Goal: Transaction & Acquisition: Purchase product/service

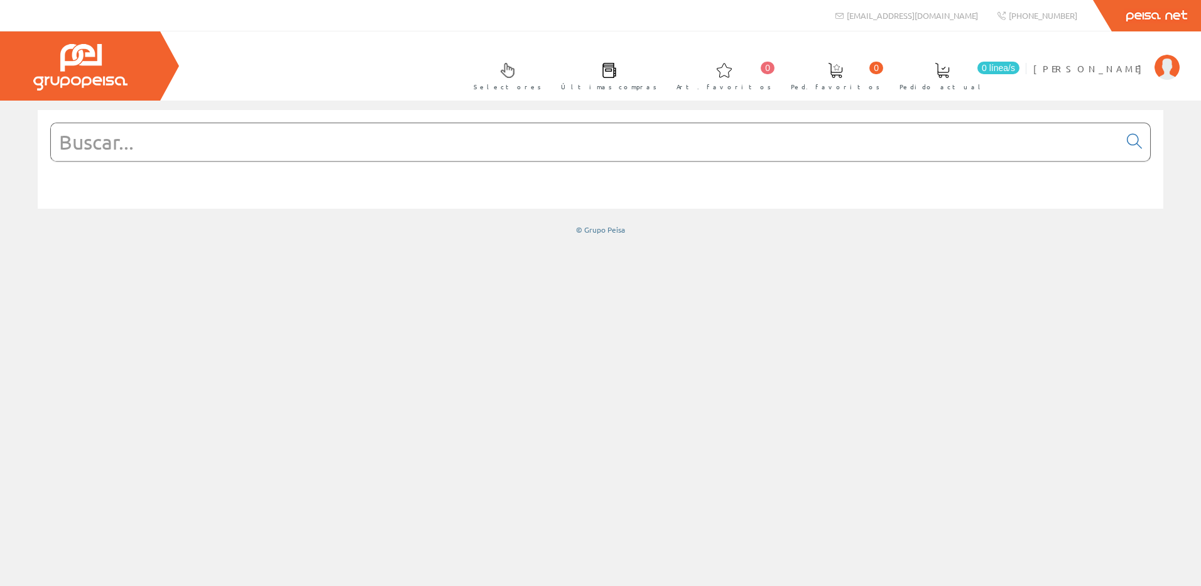
click at [449, 135] on input "text" at bounding box center [585, 142] width 1069 height 38
type input "5g6"
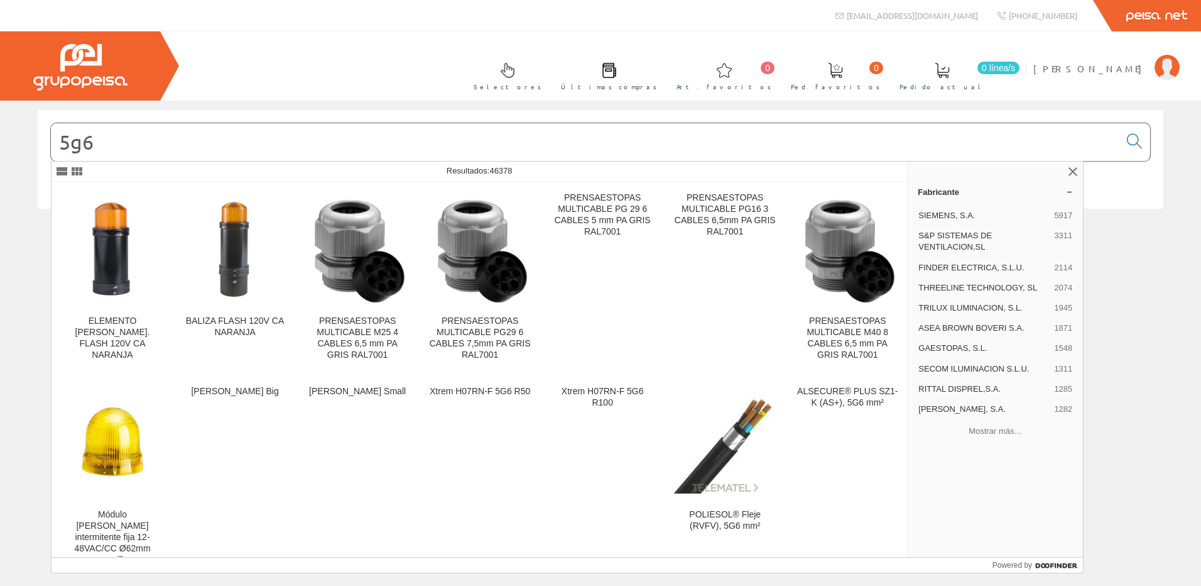
click at [178, 157] on input "5g6" at bounding box center [585, 142] width 1069 height 38
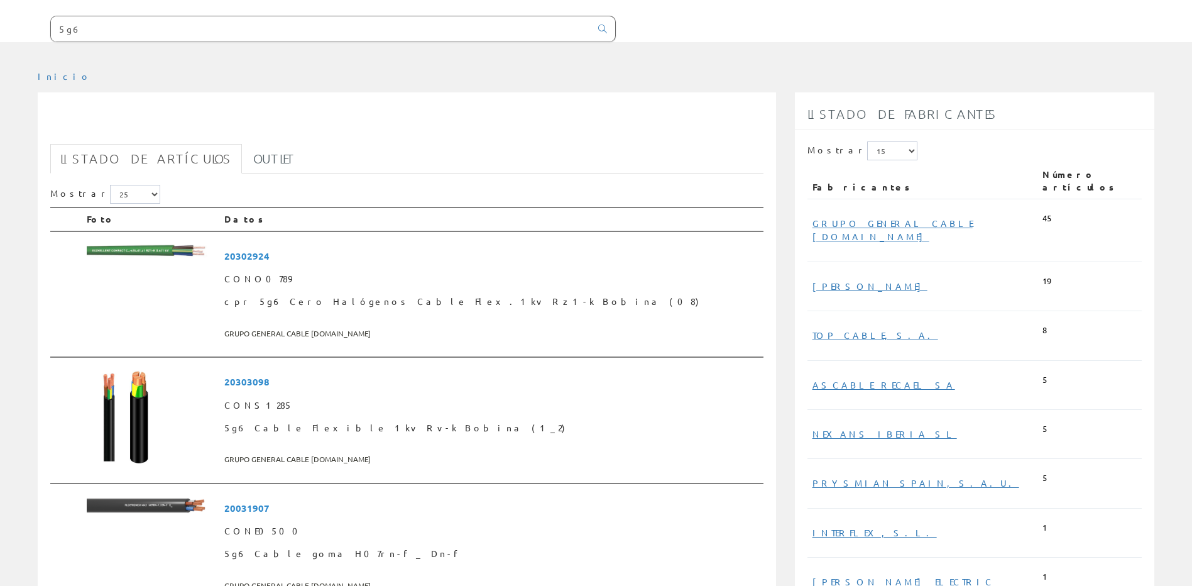
scroll to position [251, 0]
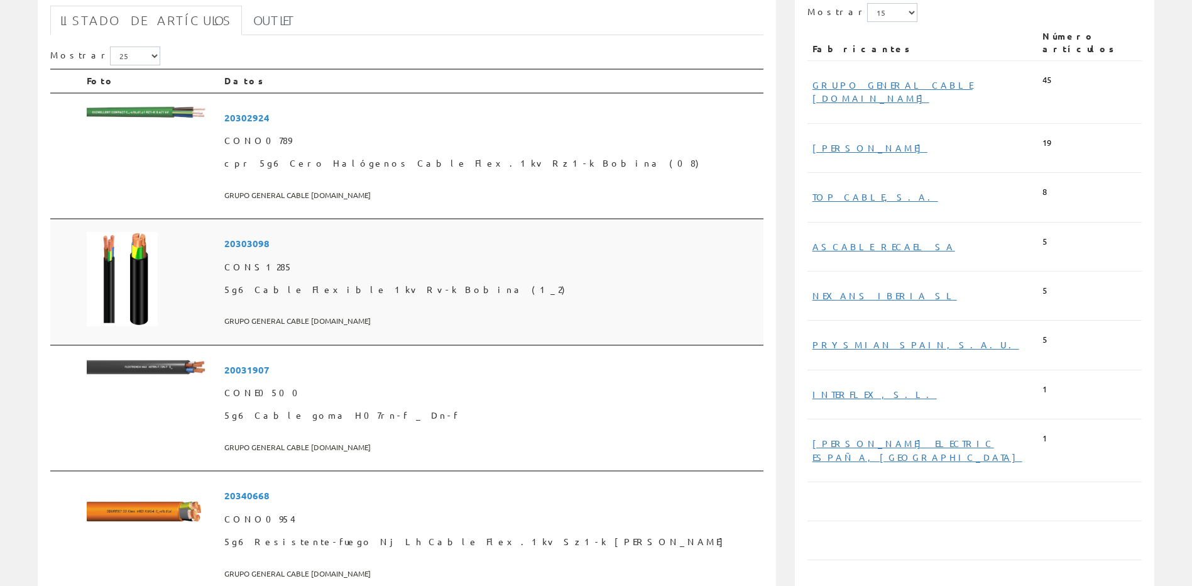
click at [388, 283] on span "5g6 Cable Flexible 1kv Rv-k Bobina (1_2)" at bounding box center [490, 289] width 533 height 23
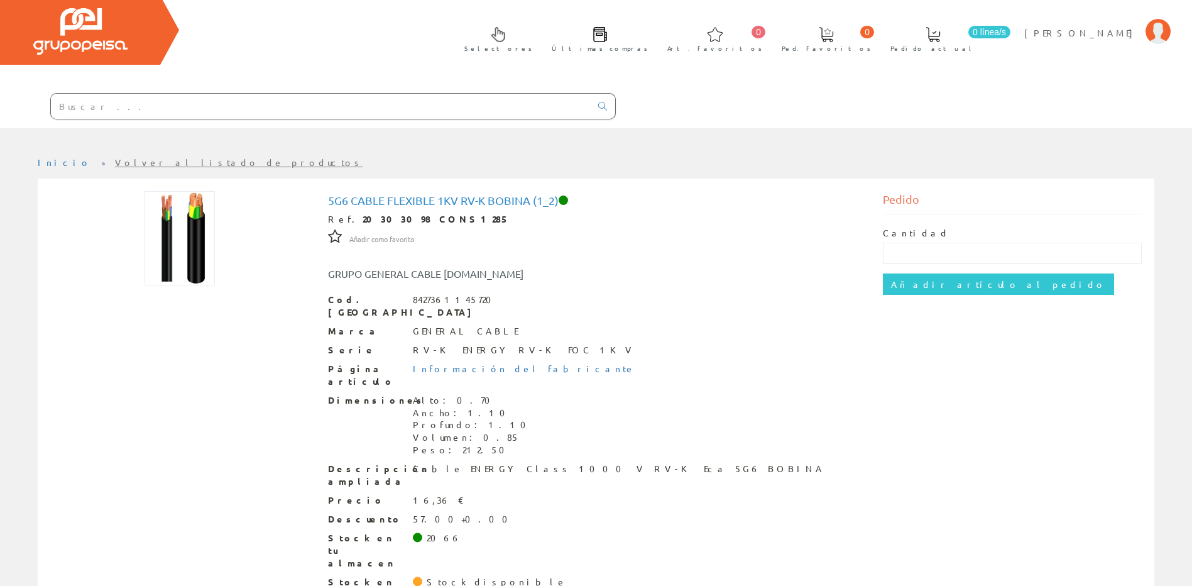
scroll to position [55, 0]
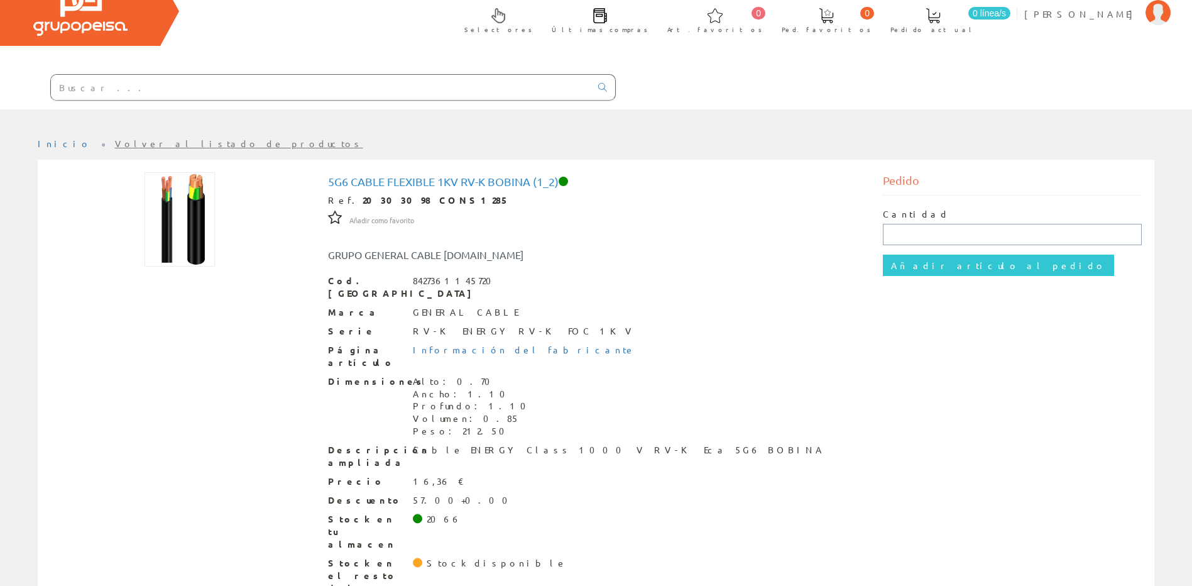
click at [959, 242] on input "text" at bounding box center [1012, 234] width 259 height 21
type input "500"
click at [929, 268] on input "Añadir artículo al pedido" at bounding box center [998, 264] width 231 height 21
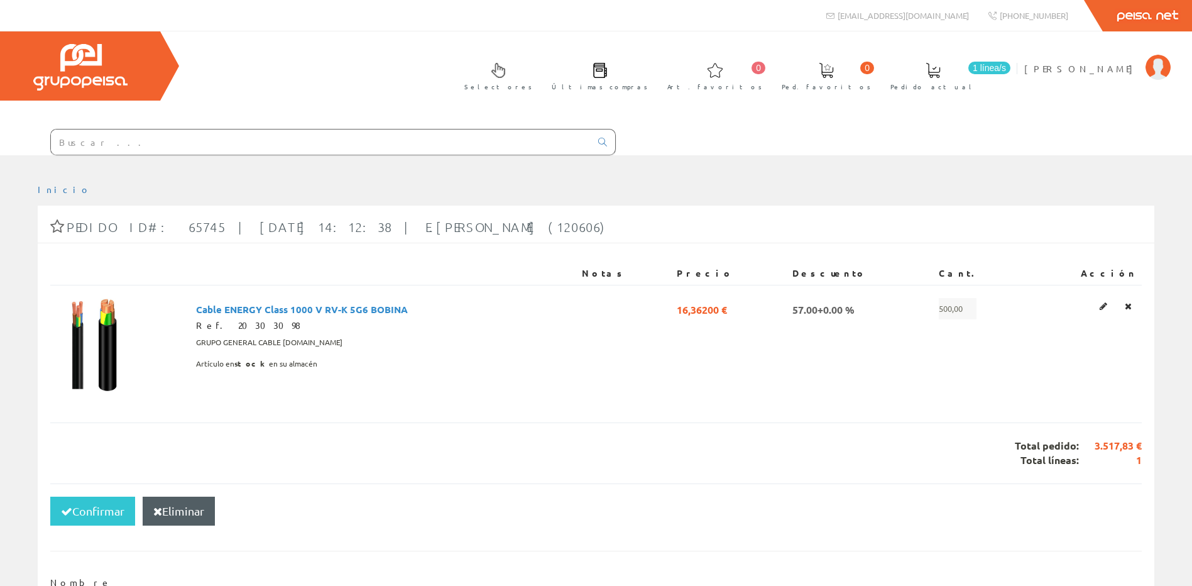
click at [158, 143] on input "text" at bounding box center [321, 141] width 540 height 25
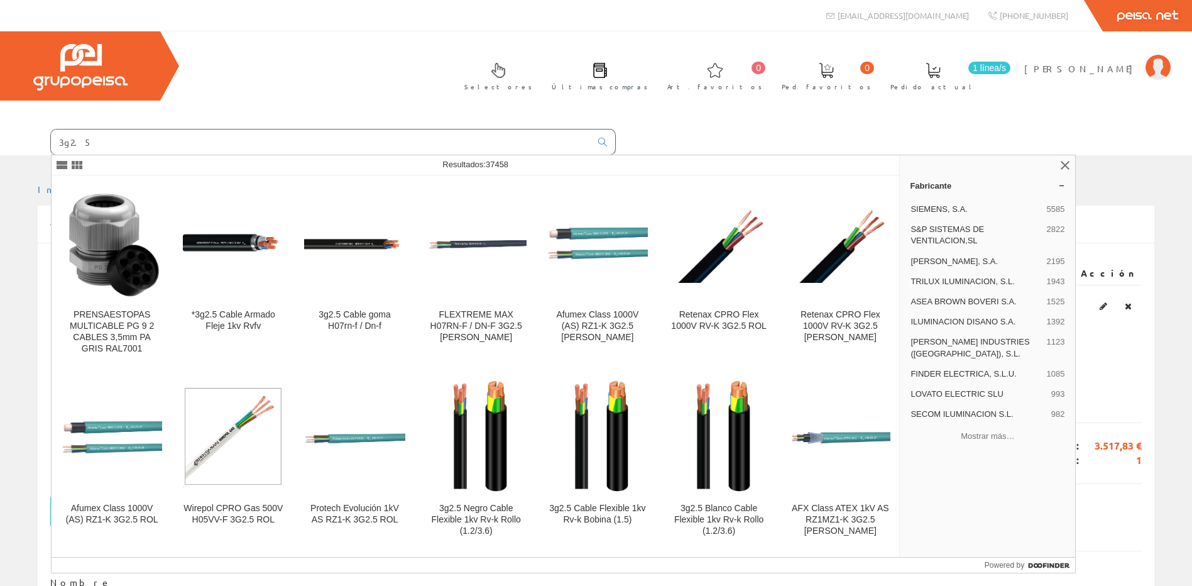
type input "3g2.5"
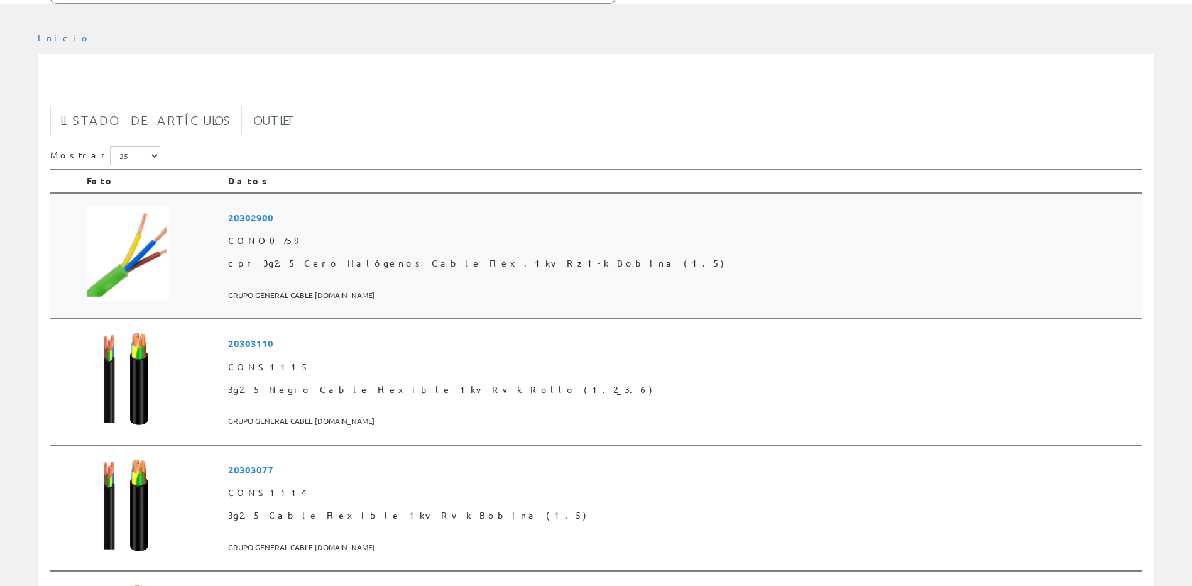
scroll to position [251, 0]
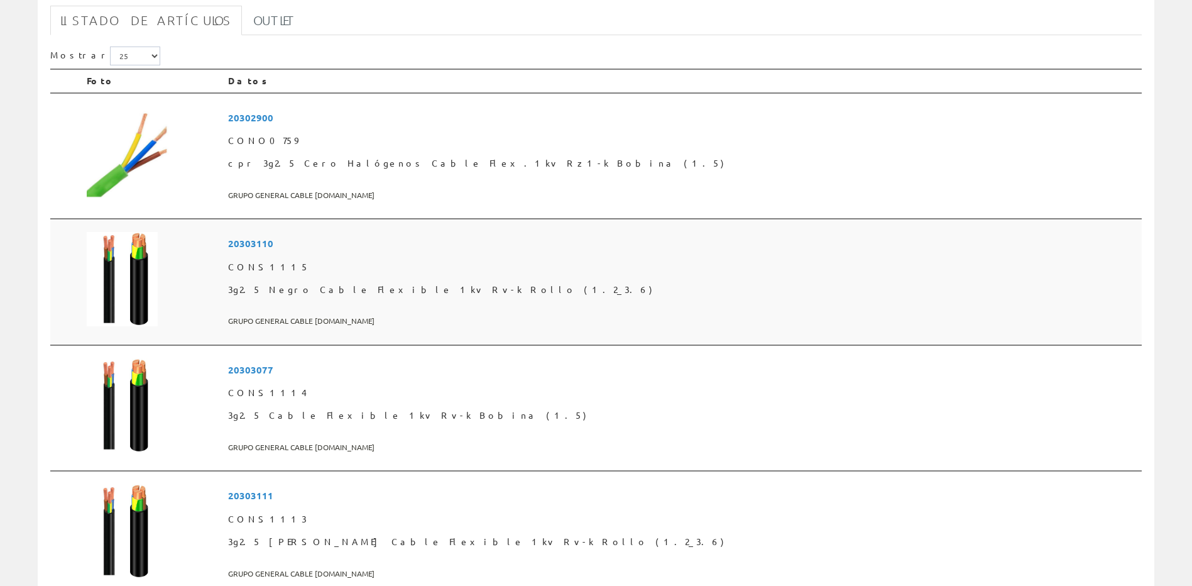
click at [452, 272] on span "CONS1115" at bounding box center [682, 267] width 908 height 23
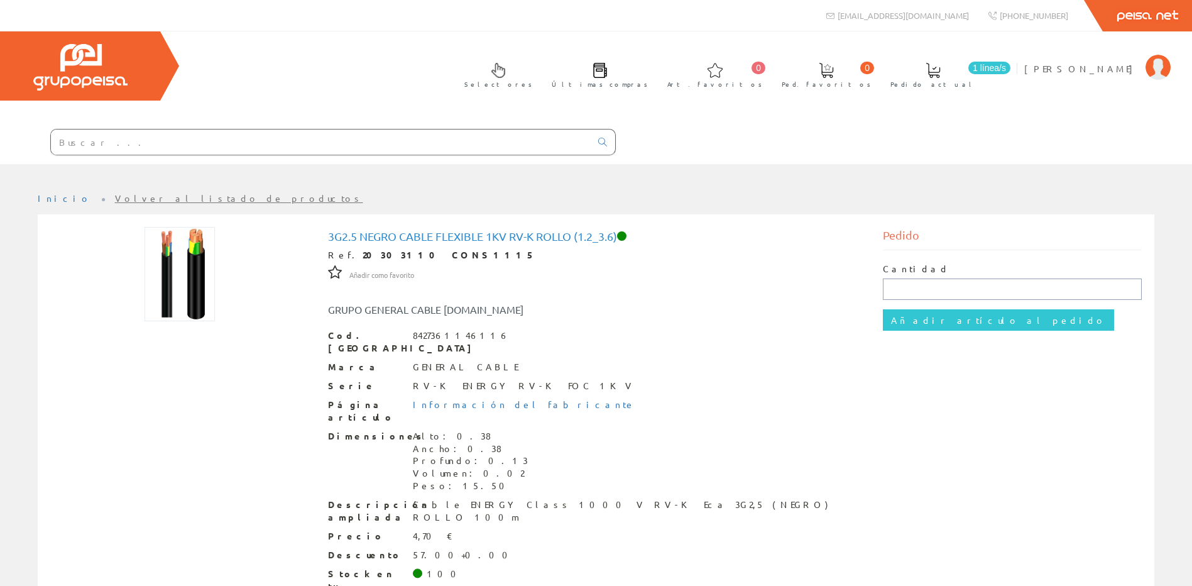
click at [968, 292] on input "text" at bounding box center [1012, 288] width 259 height 21
type input "100"
click at [963, 331] on div "Cantidad 100 Añadir artículo al pedido" at bounding box center [1012, 296] width 259 height 93
drag, startPoint x: 963, startPoint y: 331, endPoint x: 965, endPoint y: 320, distance: 10.8
click at [963, 330] on div "Cantidad 100 Añadir artículo al pedido" at bounding box center [1012, 296] width 259 height 93
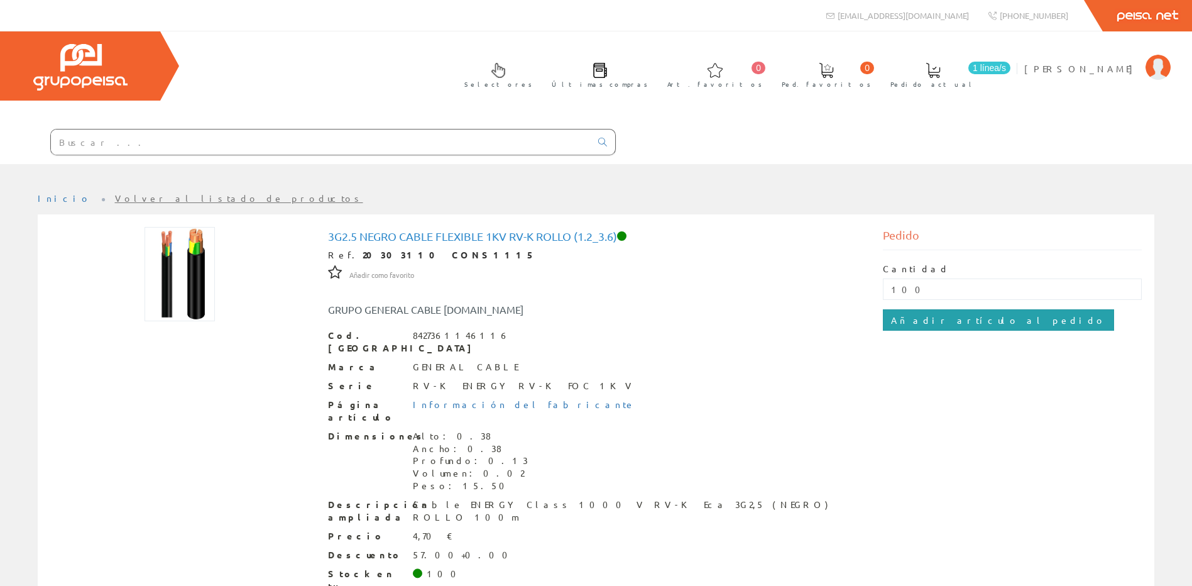
click at [965, 319] on input "Añadir artículo al pedido" at bounding box center [998, 319] width 231 height 21
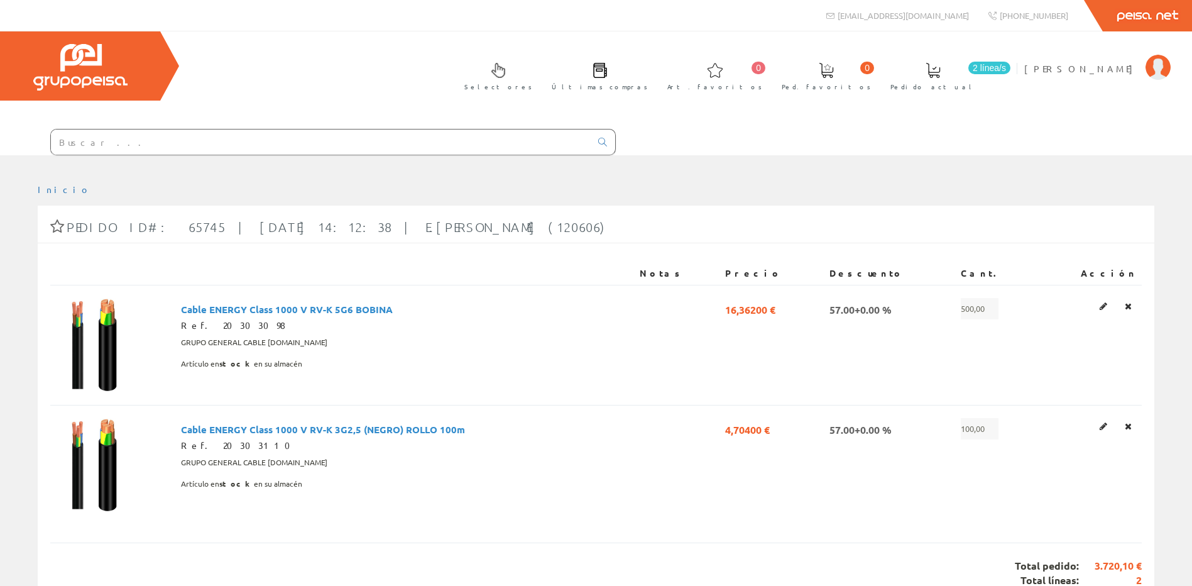
click at [138, 188] on ul "Inicio" at bounding box center [596, 194] width 1116 height 22
click at [161, 143] on input "text" at bounding box center [321, 141] width 540 height 25
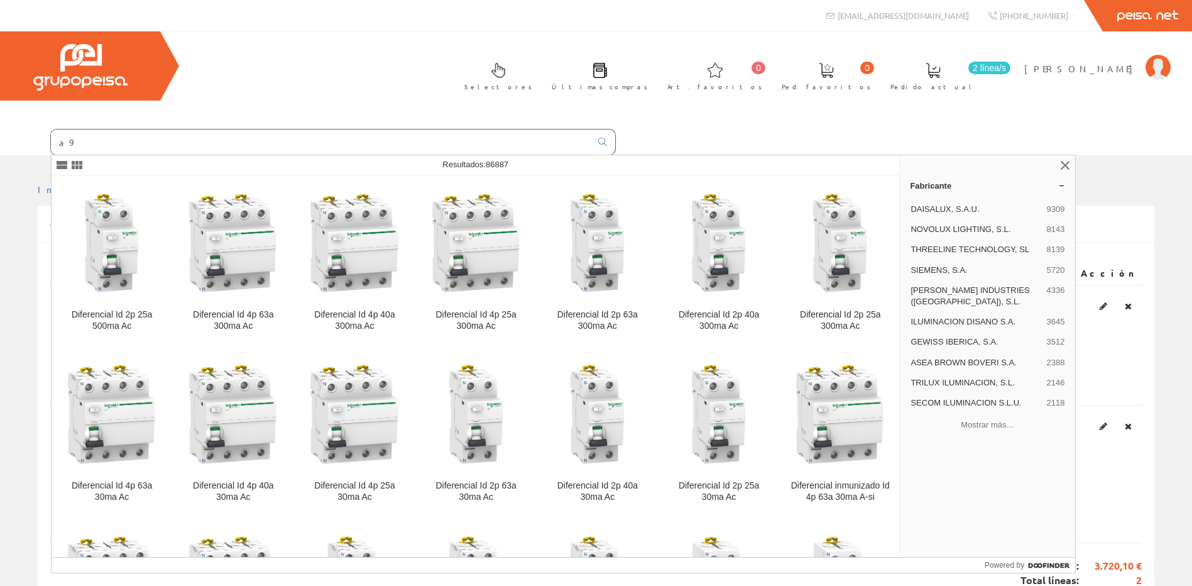
type input "a"
click at [665, 92] on div "Selectores Últimas compras 0 0" at bounding box center [596, 93] width 1192 height 124
click at [1124, 123] on div "Selectores Últimas compras 0 0" at bounding box center [596, 93] width 1192 height 124
click at [654, 59] on div "Selectores Últimas compras 0 0" at bounding box center [596, 93] width 1192 height 124
click at [1005, 65] on link "2 línea/s Pedido actual" at bounding box center [946, 75] width 136 height 46
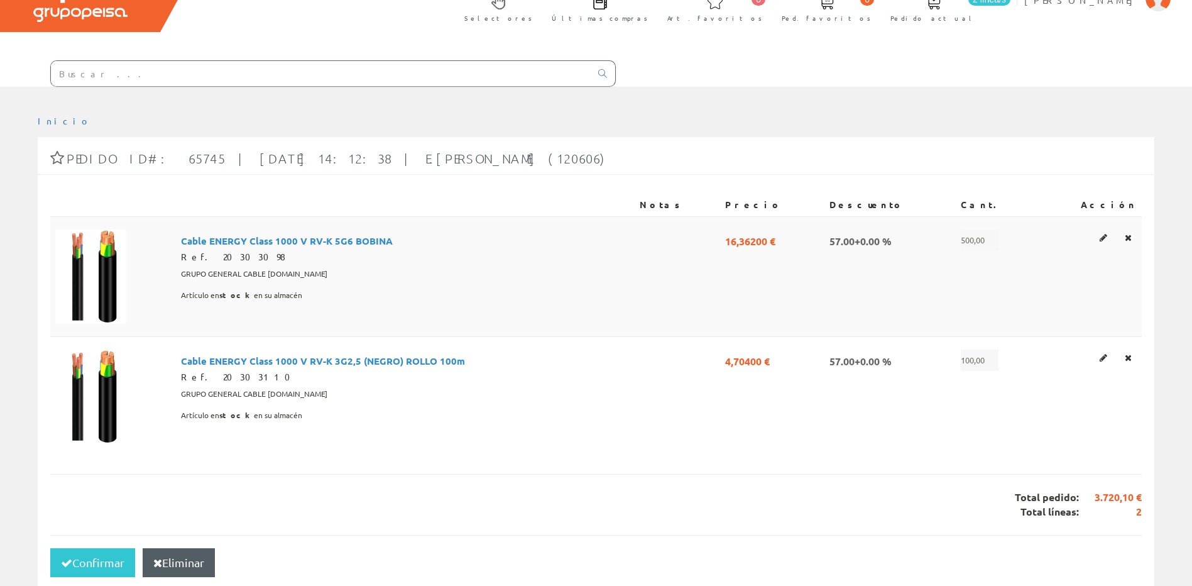
scroll to position [188, 0]
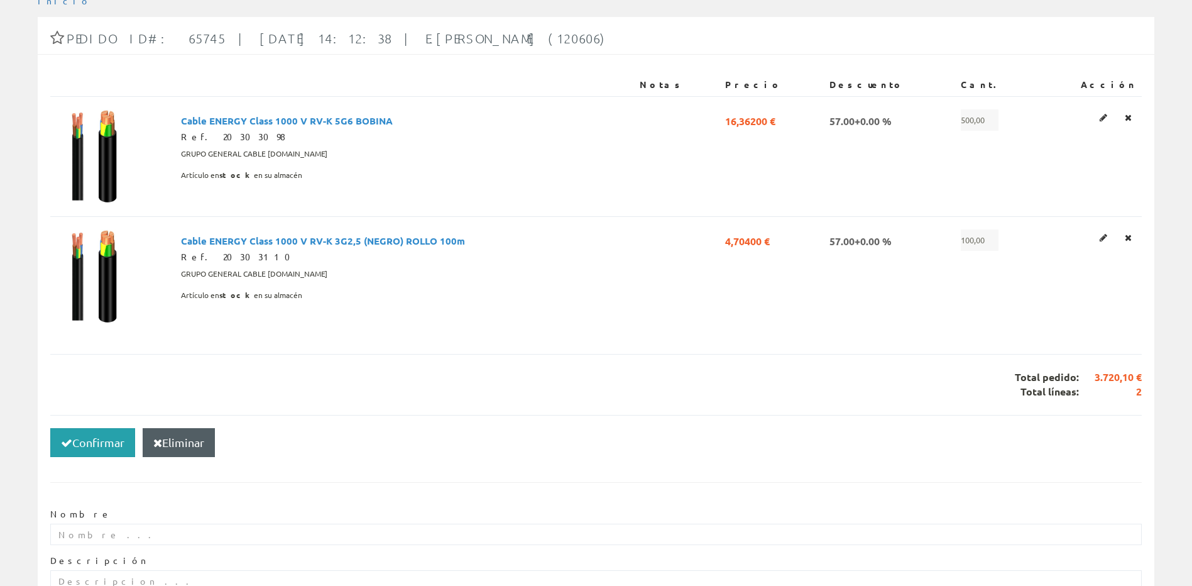
click at [94, 444] on button "Confirmar" at bounding box center [92, 442] width 85 height 29
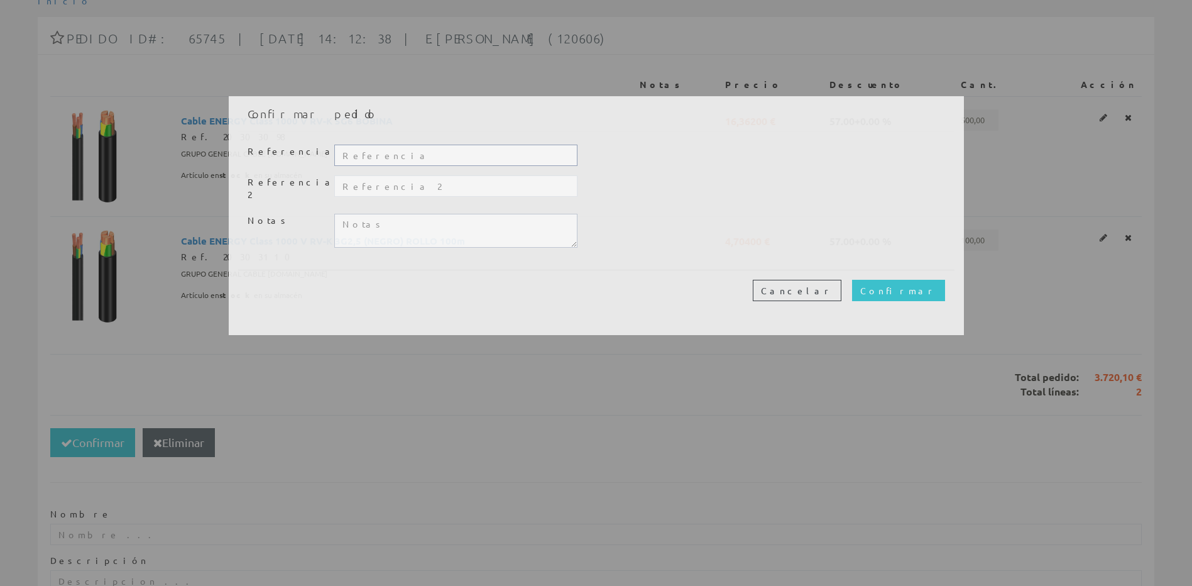
click at [387, 150] on input "text" at bounding box center [455, 154] width 243 height 21
type input "saloni"
click at [349, 226] on textarea at bounding box center [455, 231] width 243 height 34
type textarea "recogemos esta tarde"
click at [905, 280] on input "Confirmar" at bounding box center [898, 290] width 93 height 21
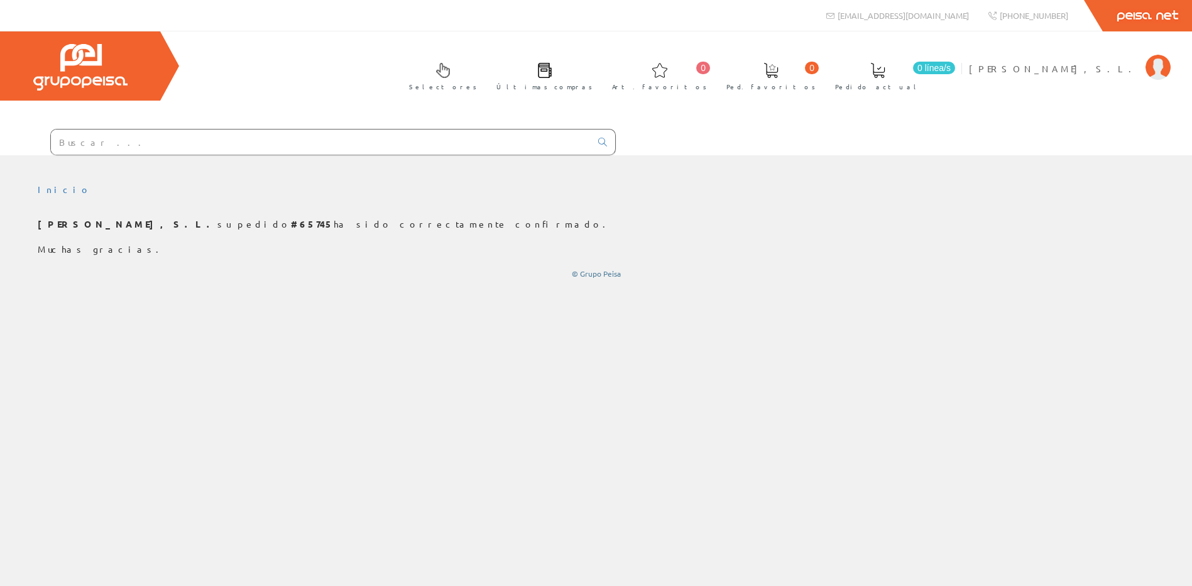
click at [455, 320] on div "Inicio" at bounding box center [596, 370] width 1192 height 430
click at [1102, 75] on li "[PERSON_NAME], S.L. Mi cuenta Mis datos Mis ofertas Mis pedidos Mis albaranes M…" at bounding box center [1069, 76] width 207 height 48
click at [1106, 65] on span "[PERSON_NAME]" at bounding box center [1054, 68] width 170 height 13
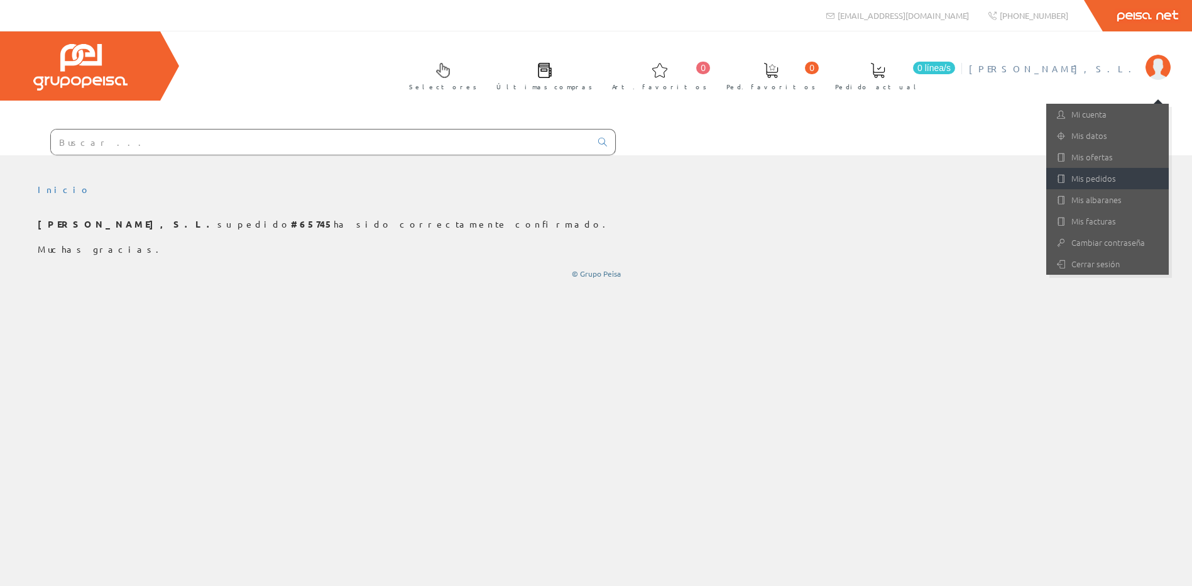
click at [1079, 176] on link "Mis pedidos" at bounding box center [1107, 178] width 123 height 21
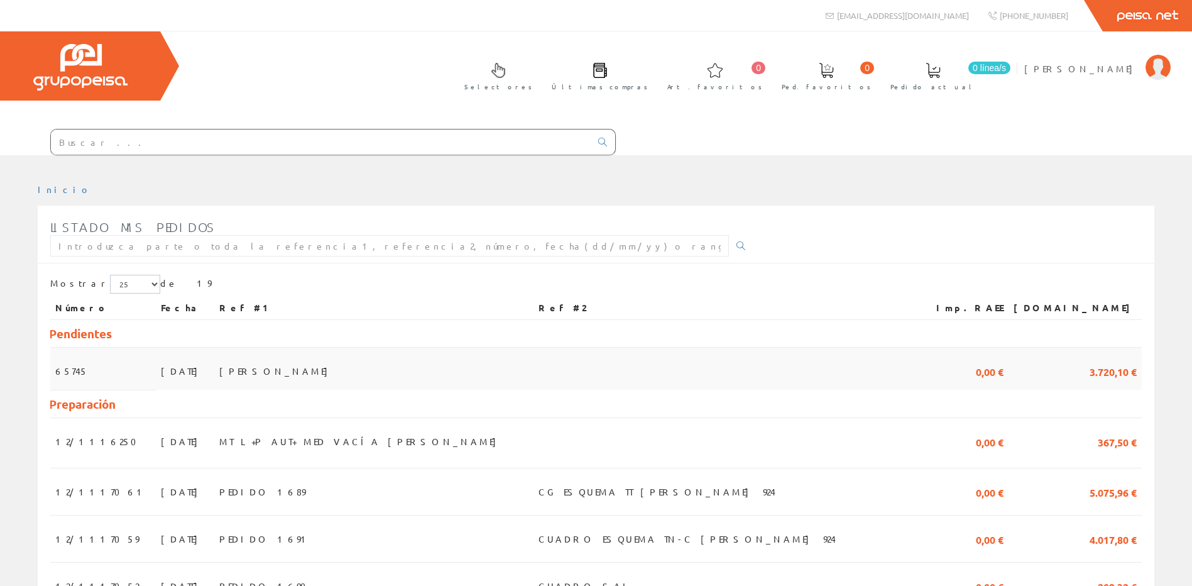
click at [252, 367] on span "[PERSON_NAME]" at bounding box center [276, 370] width 115 height 21
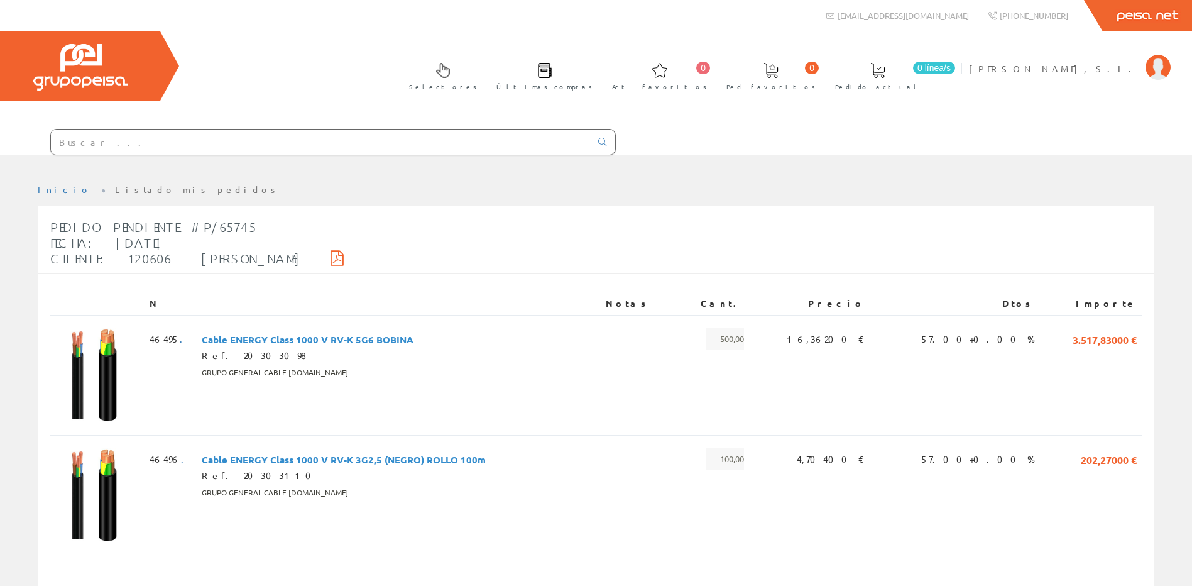
click at [281, 256] on div "Pedido Pendiente #P/65745 Fecha: 22/09/2025 Cliente: 120606 - E.JOSMAN S.L" at bounding box center [201, 243] width 303 height 60
click at [330, 258] on icon at bounding box center [336, 257] width 13 height 9
click at [322, 138] on input "text" at bounding box center [321, 141] width 540 height 25
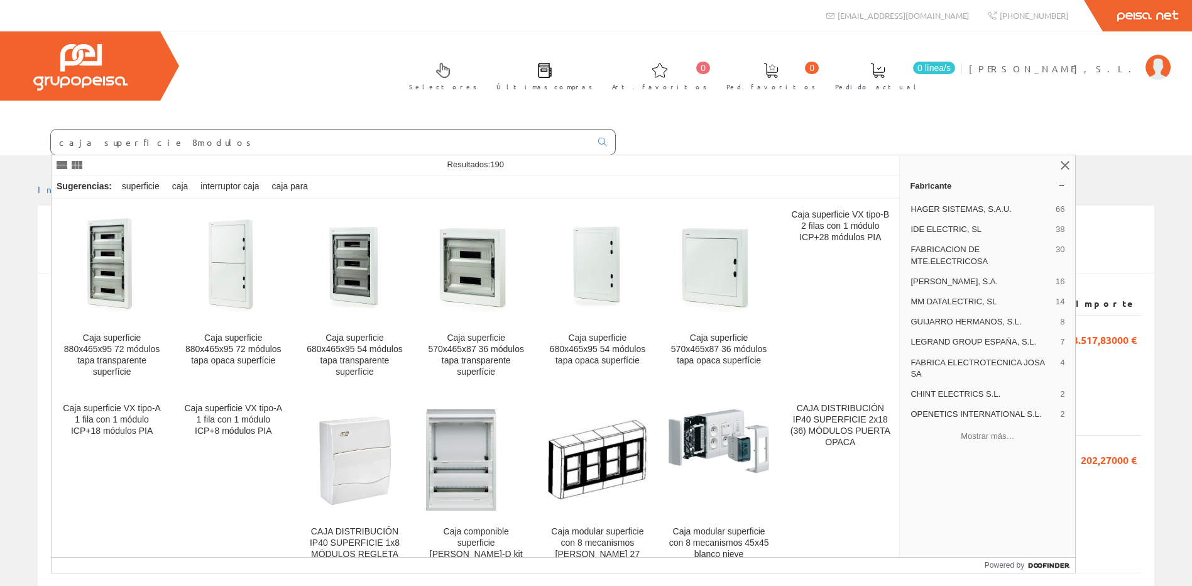
type input "caja superficie 8modulos"
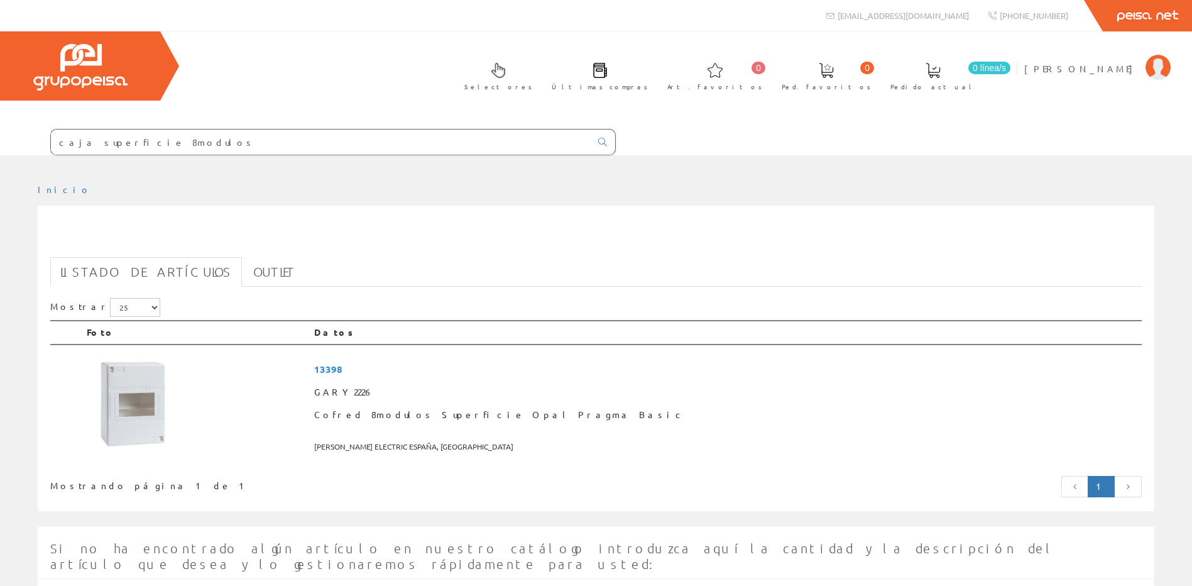
click at [202, 134] on input "caja superficie 8modulos" at bounding box center [321, 141] width 540 height 25
click at [123, 139] on input "caja superficie 8modulos" at bounding box center [321, 141] width 540 height 25
type input "caja superficie 8 modulos"
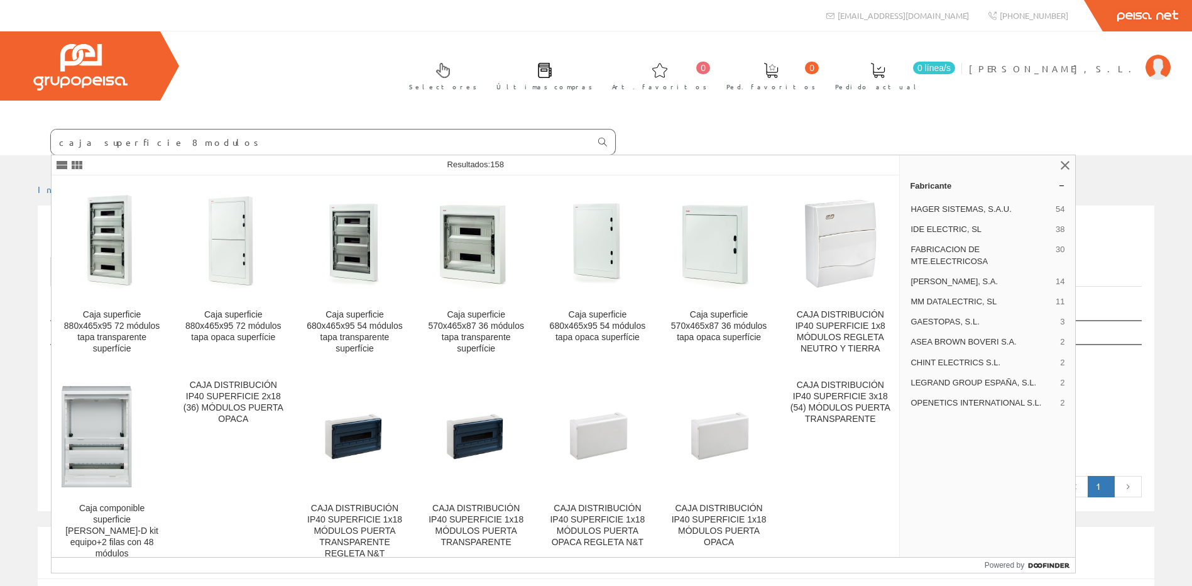
click at [602, 142] on icon at bounding box center [602, 142] width 9 height 9
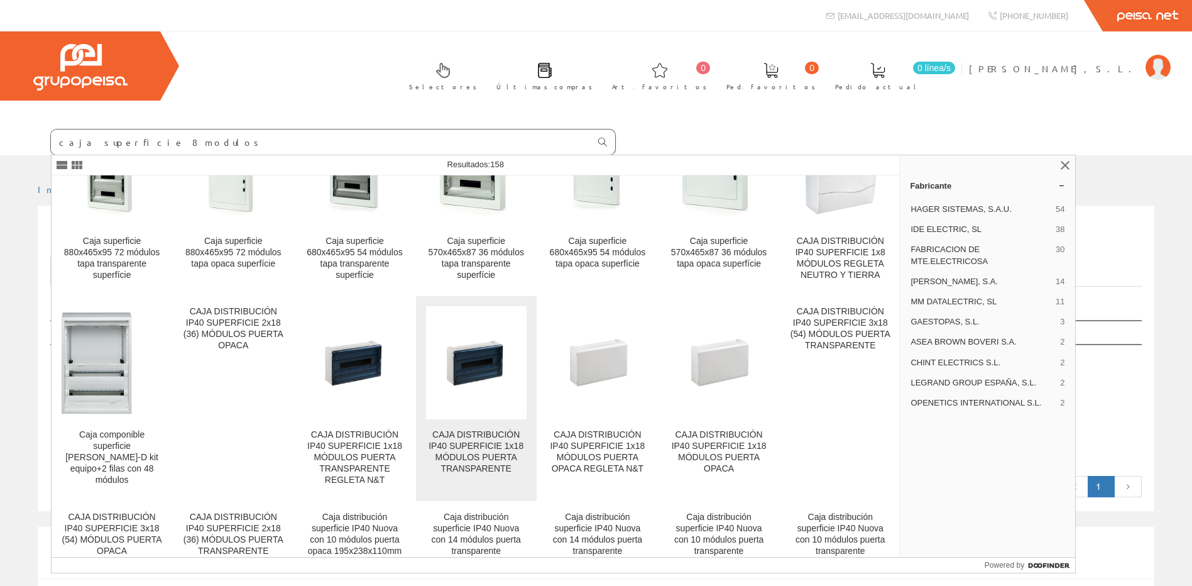
scroll to position [188, 0]
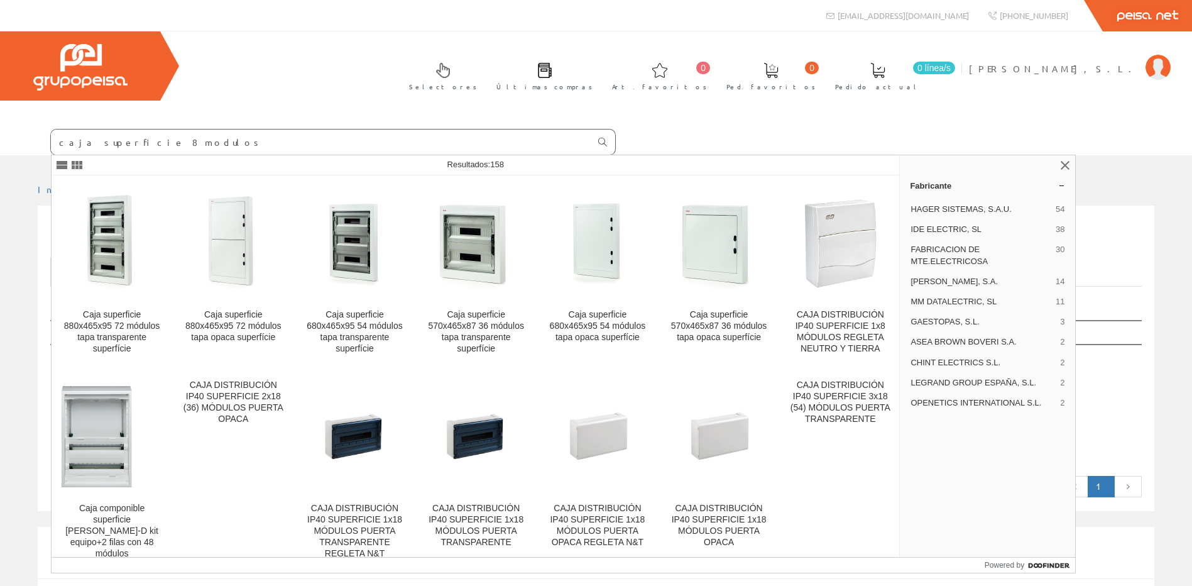
scroll to position [111, 0]
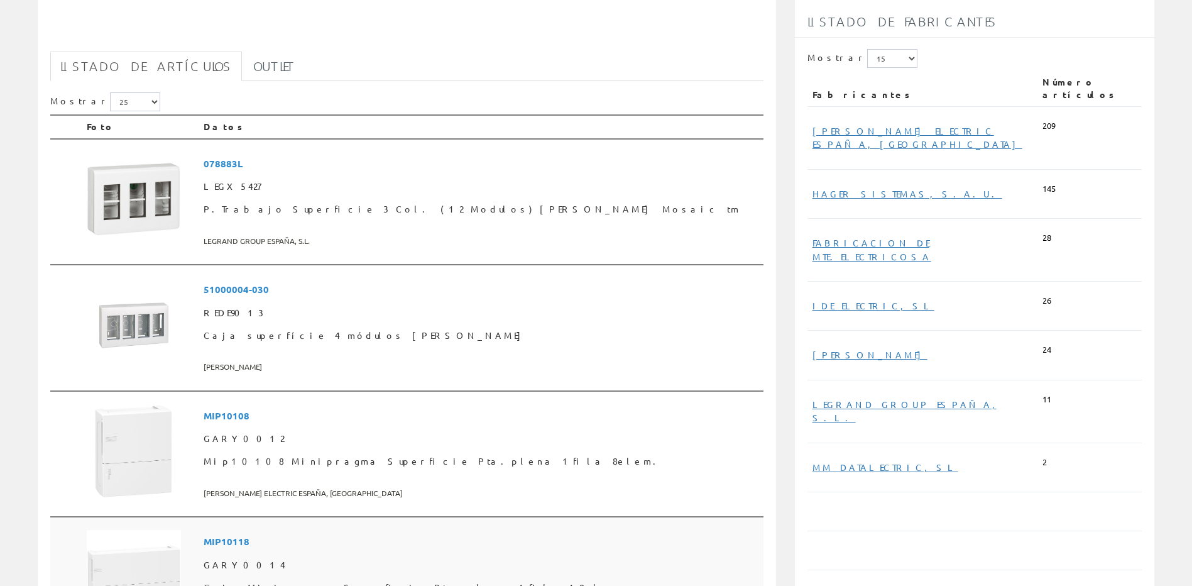
scroll to position [440, 0]
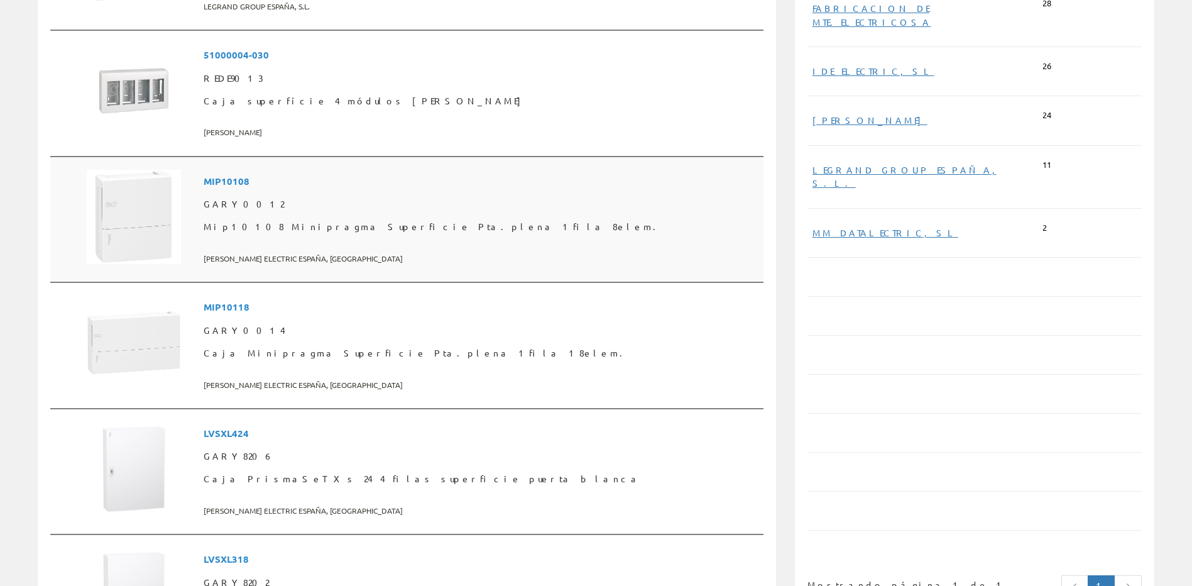
click at [384, 209] on span "GARY0012" at bounding box center [481, 204] width 554 height 23
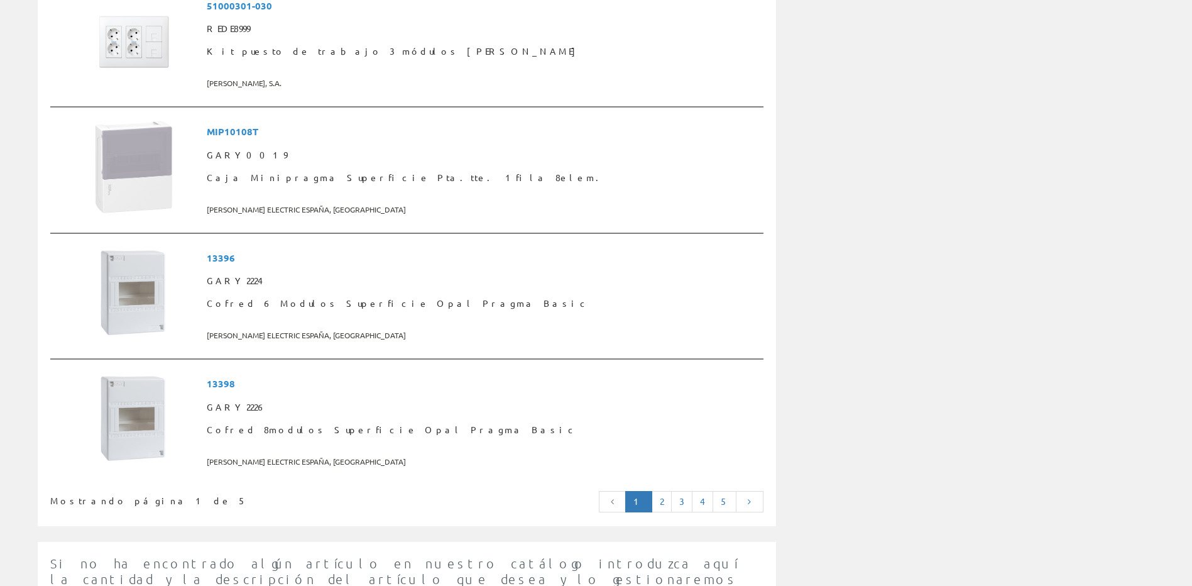
scroll to position [3016, 0]
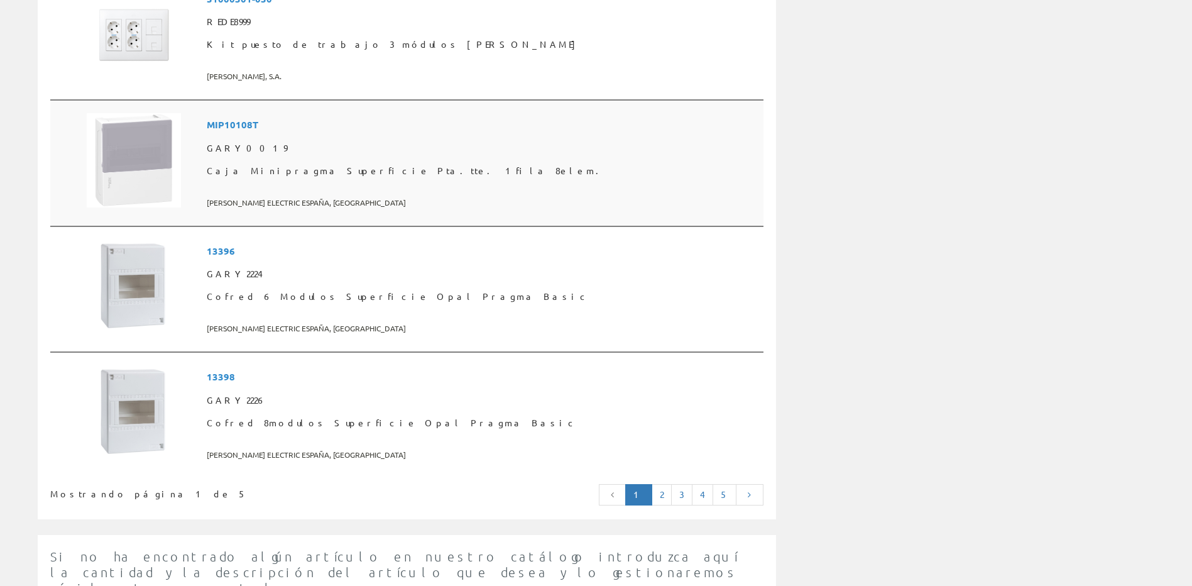
click at [412, 169] on span "Caja Minipragma Superficie Pta.tte. 1fila 8elem." at bounding box center [482, 171] width 551 height 23
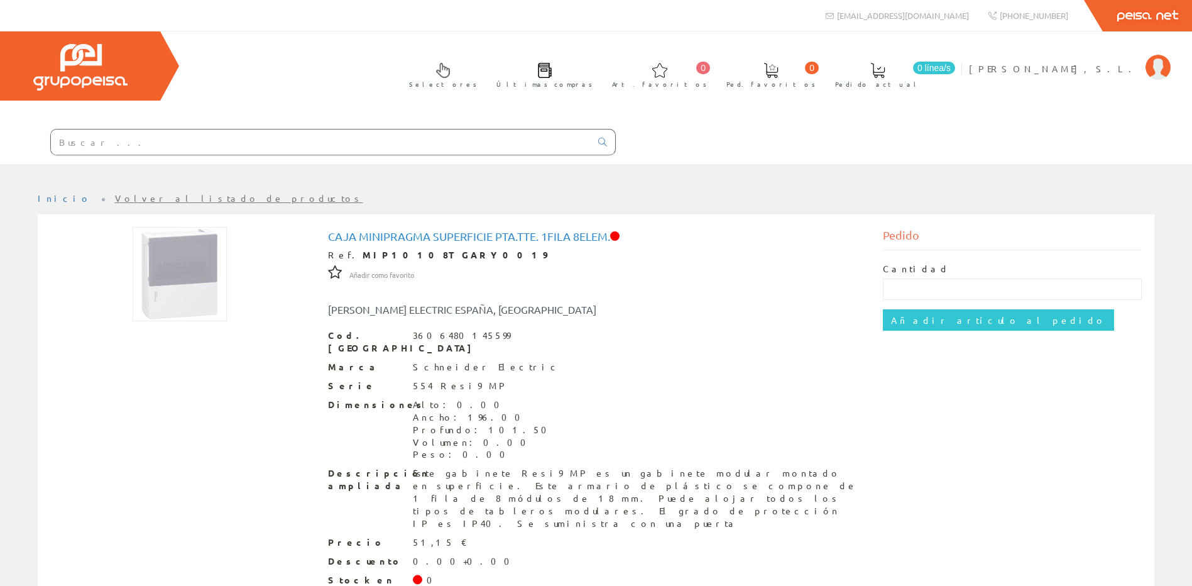
click at [170, 156] on div at bounding box center [308, 142] width 616 height 43
click at [196, 137] on input "text" at bounding box center [321, 141] width 540 height 25
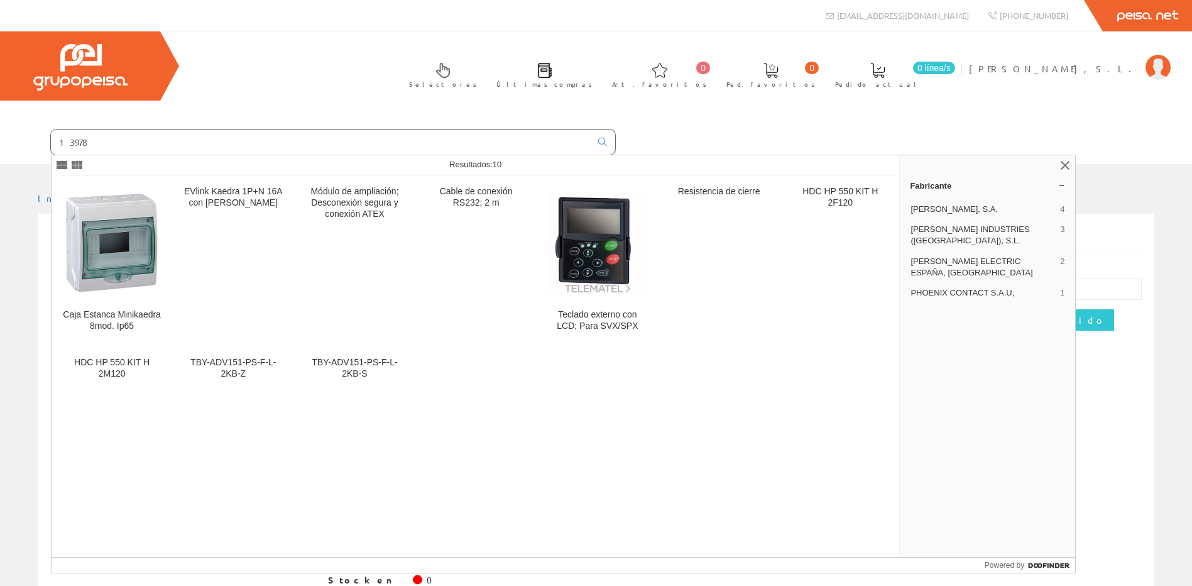
type input "13978"
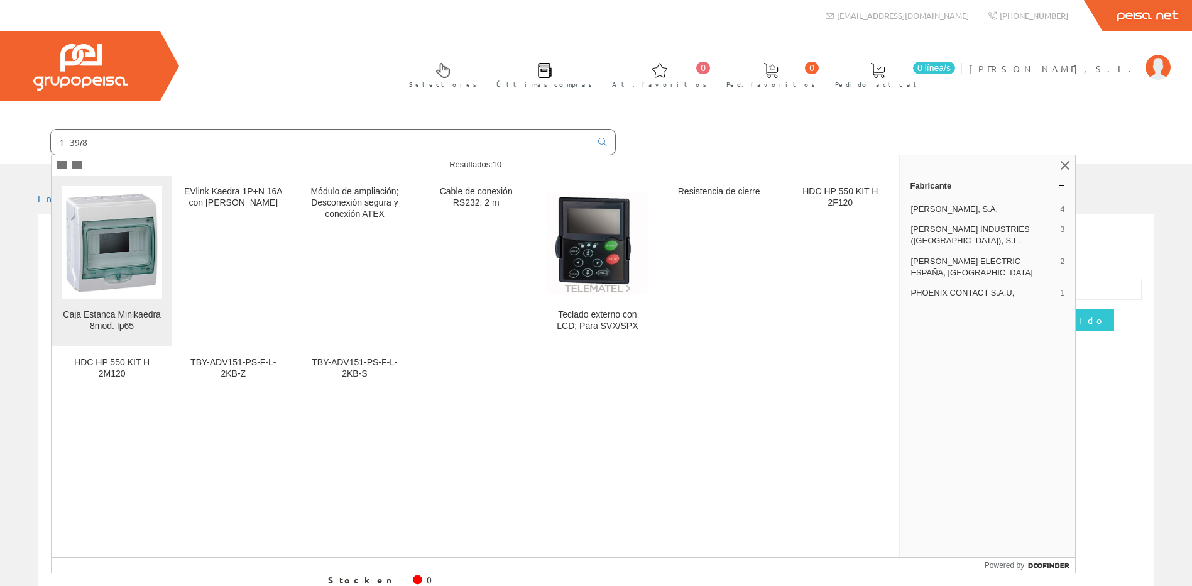
click at [114, 266] on img at bounding box center [112, 242] width 101 height 101
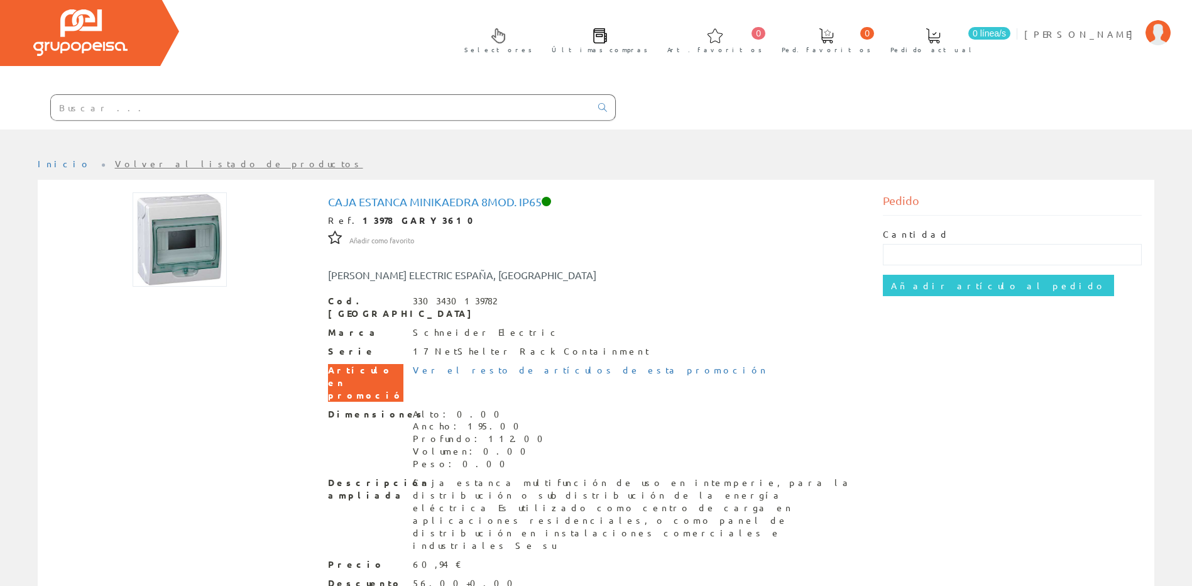
scroll to position [80, 0]
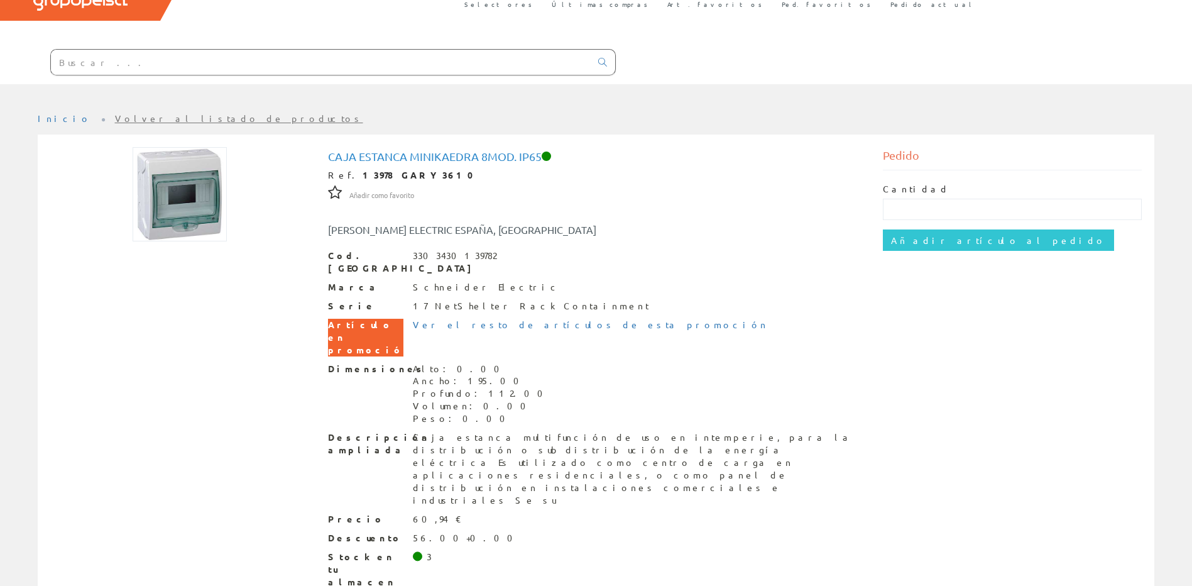
click at [193, 57] on input "text" at bounding box center [321, 62] width 540 height 25
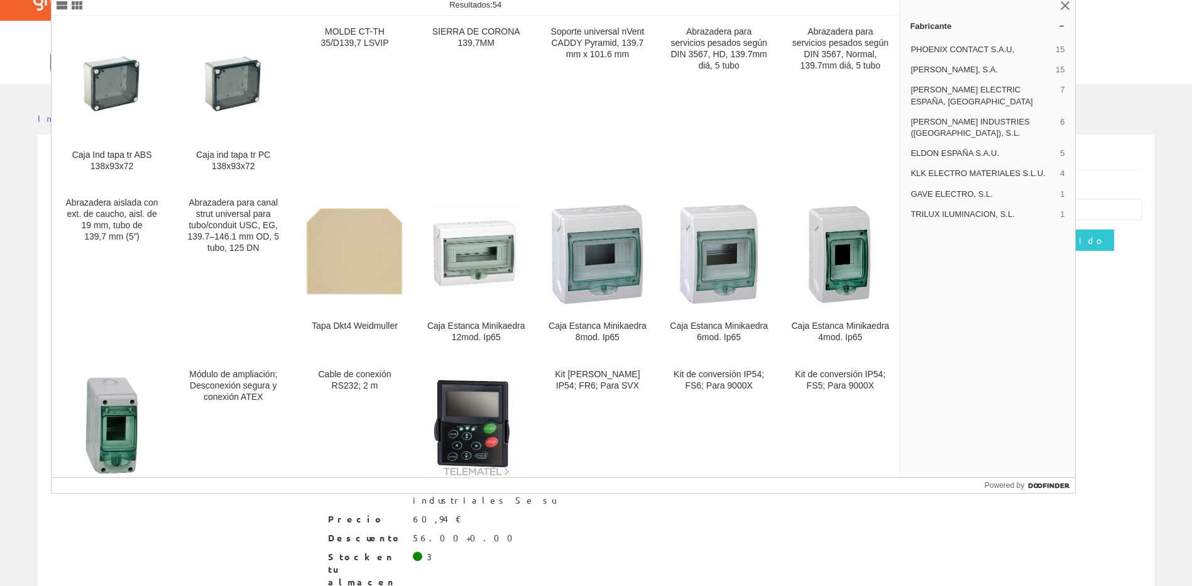
type input "13977"
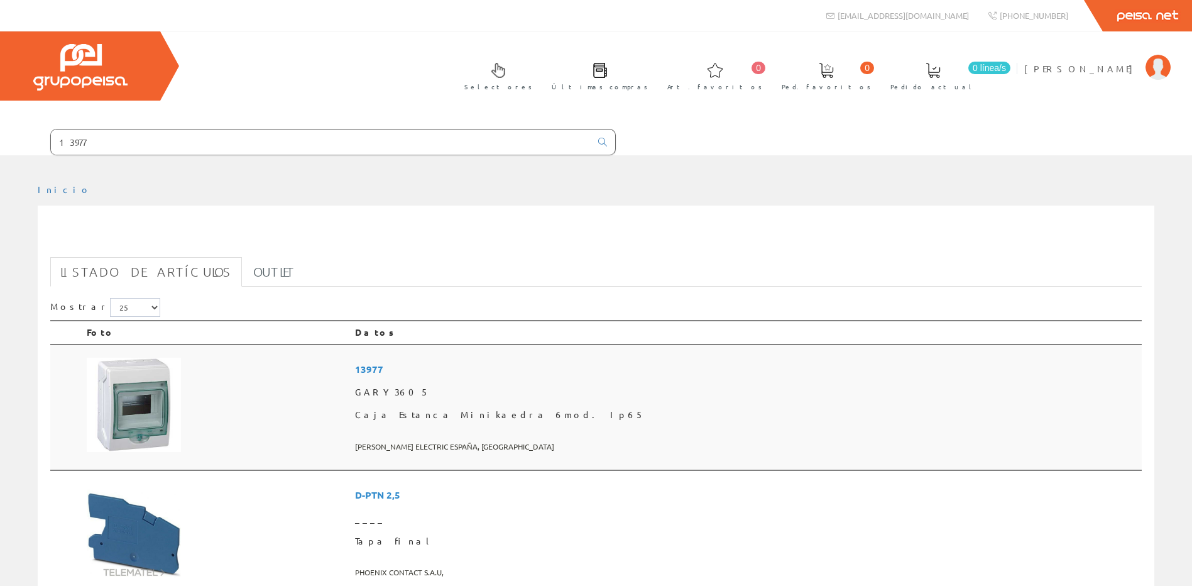
click at [591, 375] on span "13977" at bounding box center [746, 368] width 782 height 23
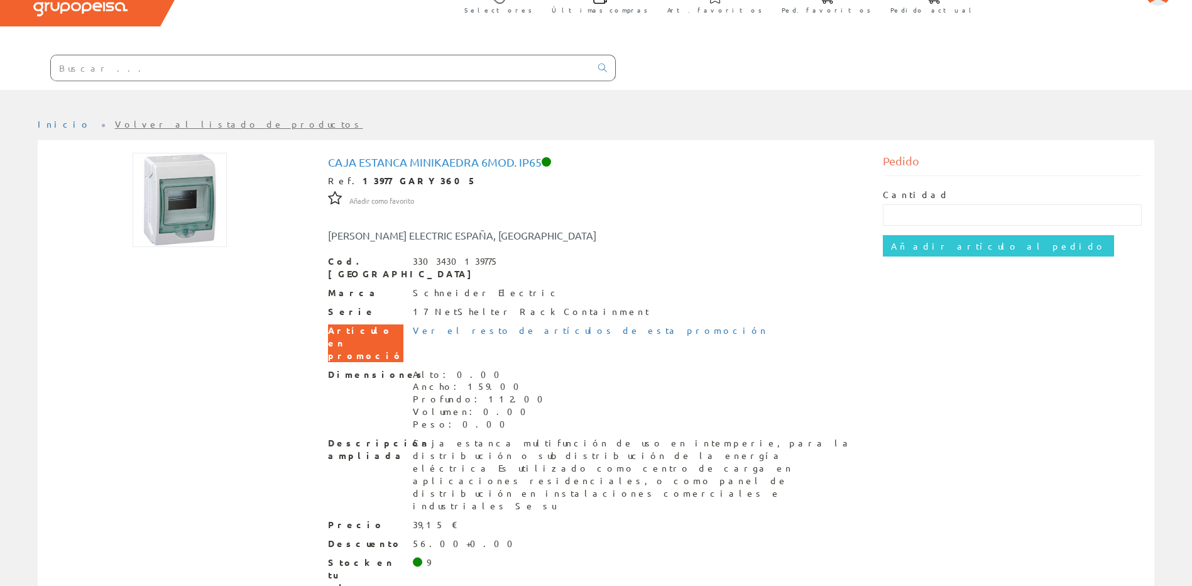
scroll to position [80, 0]
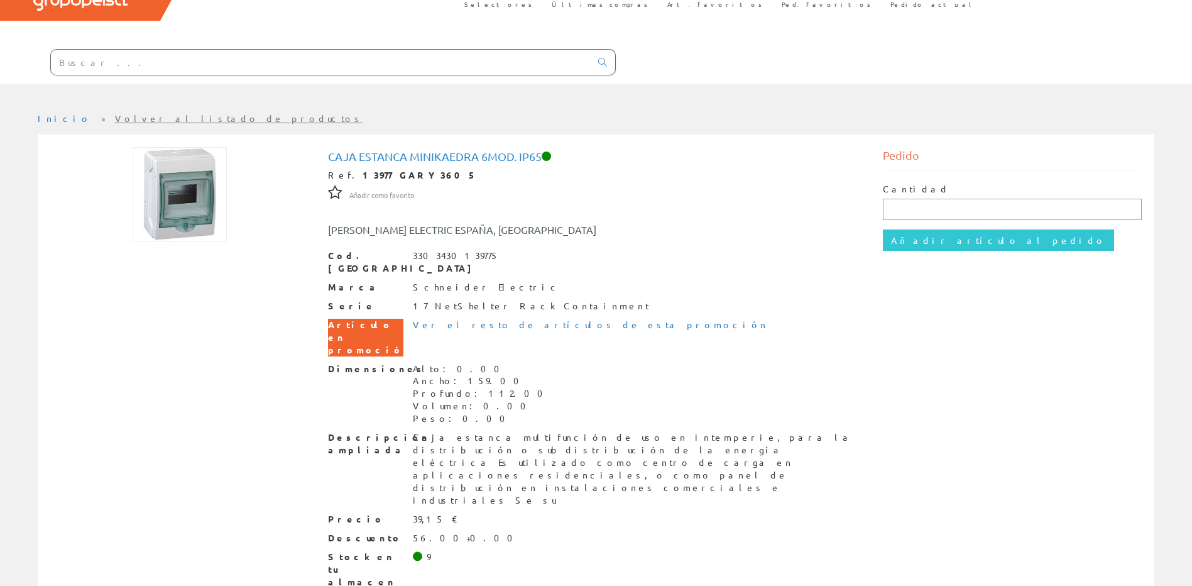
click at [983, 209] on input "text" at bounding box center [1012, 209] width 259 height 21
type input "8"
click at [934, 245] on input "Añadir artículo al pedido" at bounding box center [998, 239] width 231 height 21
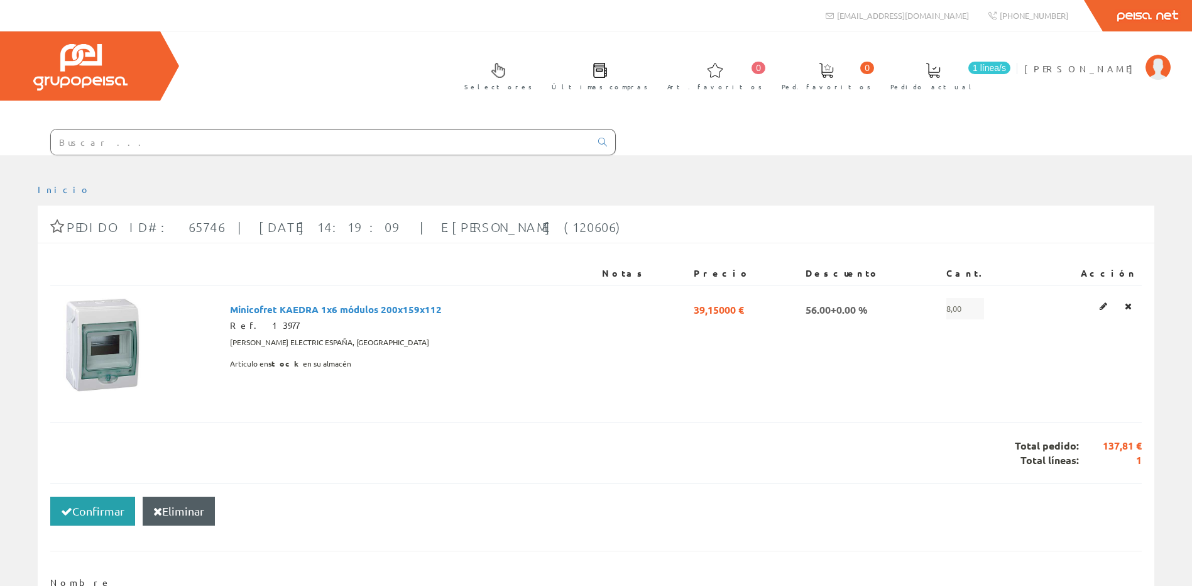
click at [78, 509] on button "Confirmar" at bounding box center [92, 510] width 85 height 29
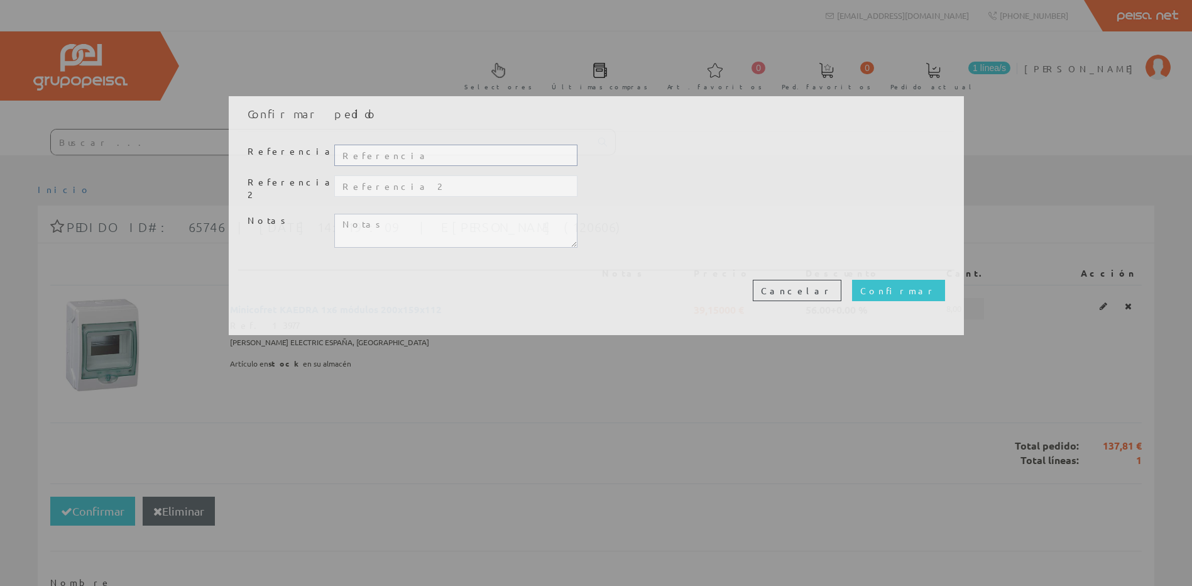
click at [433, 156] on input "text" at bounding box center [455, 154] width 243 height 21
type input "[PERSON_NAME]"
click at [408, 229] on textarea at bounding box center [455, 231] width 243 height 34
type textarea "recogemos esta tarde"
click at [922, 282] on input "Confirmar" at bounding box center [898, 290] width 93 height 21
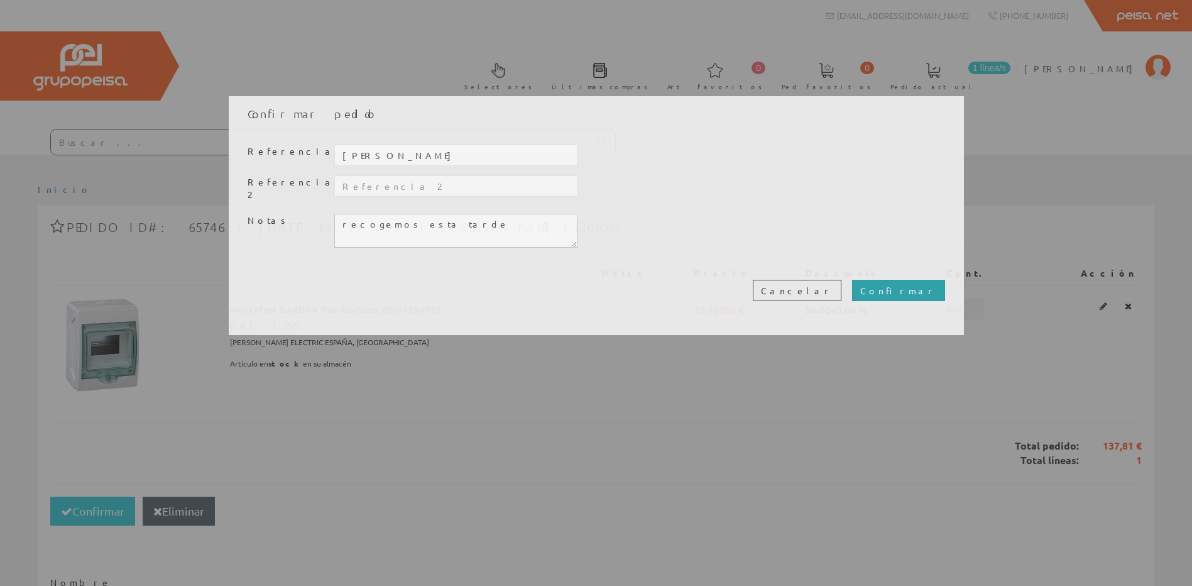
click at [922, 284] on input "Confirmar" at bounding box center [898, 290] width 93 height 21
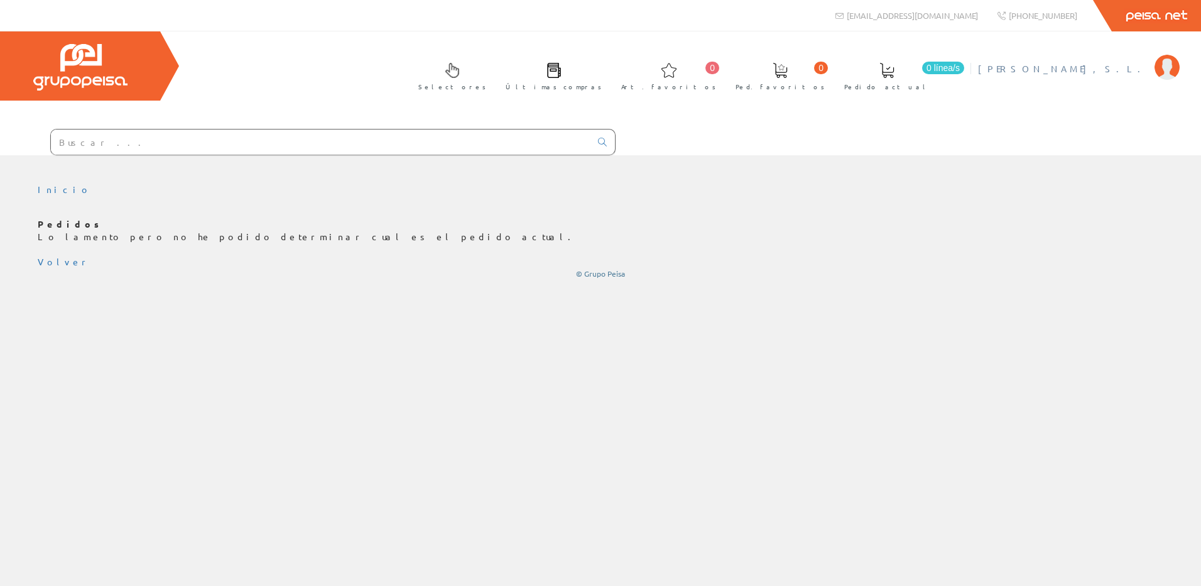
click at [1116, 69] on span "[PERSON_NAME]" at bounding box center [1063, 68] width 170 height 13
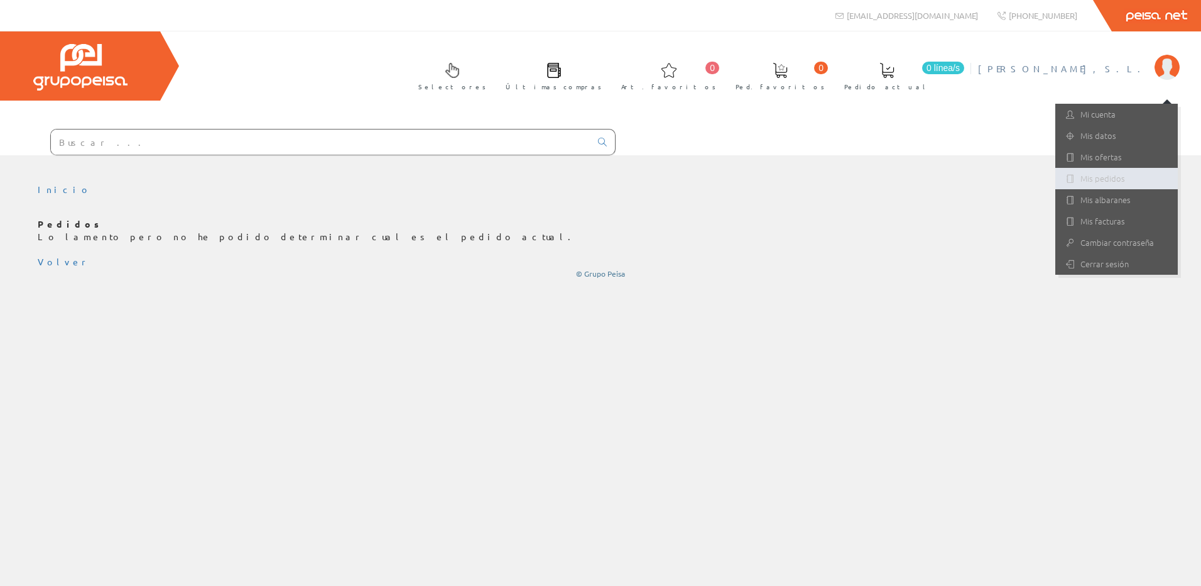
click at [1088, 177] on link "Mis pedidos" at bounding box center [1116, 178] width 123 height 21
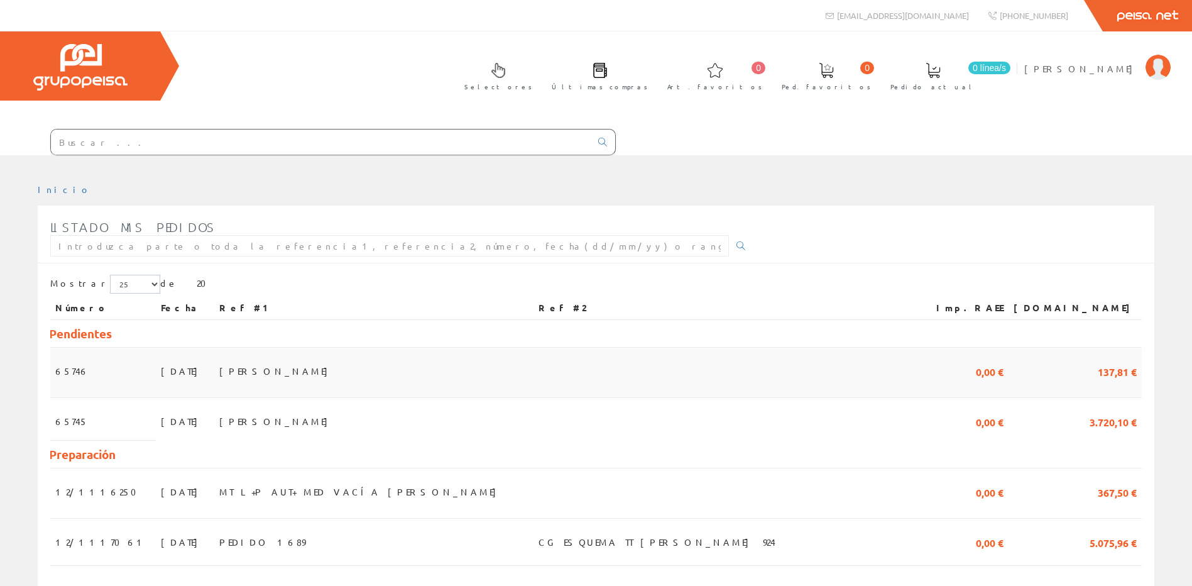
click at [313, 370] on td "[PERSON_NAME]" at bounding box center [374, 372] width 320 height 50
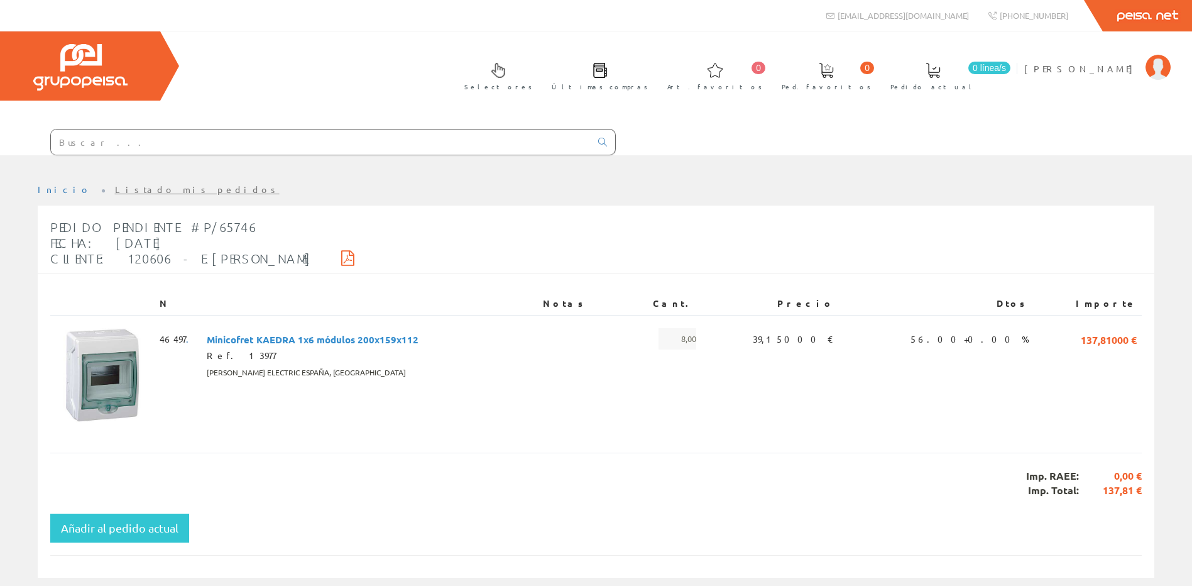
click at [283, 254] on div "Pedido Pendiente #P/65746 Fecha: [DATE] Cliente: 120606 - E.[PERSON_NAME]" at bounding box center [207, 243] width 314 height 60
click at [278, 256] on div "Pedido Pendiente #P/65746 Fecha: [DATE] Cliente: 120606 - E.[PERSON_NAME]" at bounding box center [207, 243] width 314 height 60
click at [341, 253] on icon at bounding box center [347, 257] width 13 height 9
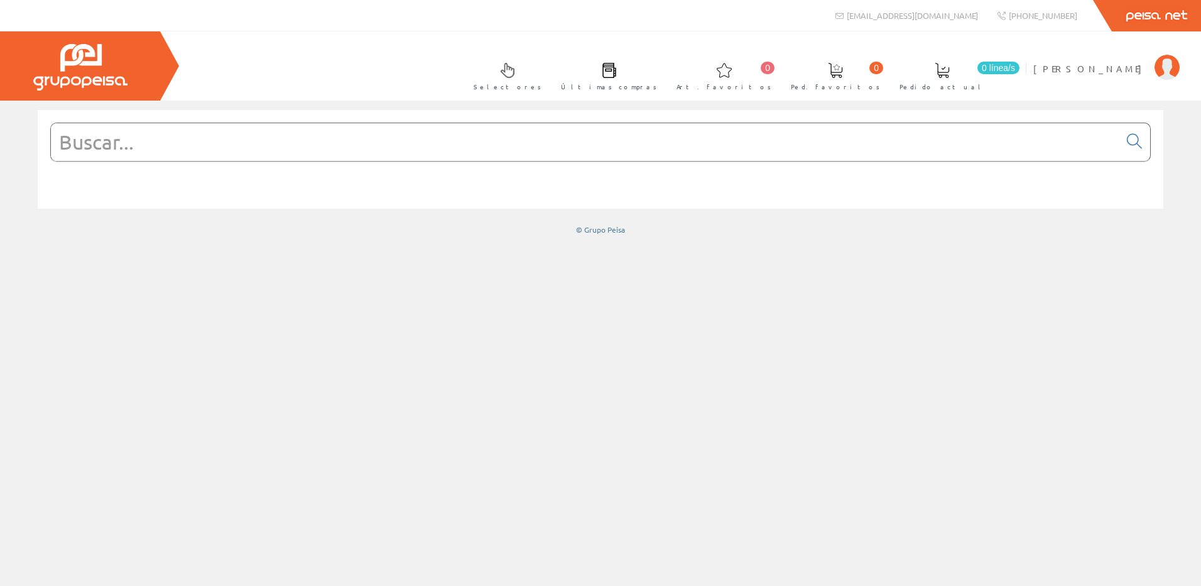
paste input "ISM10200P"
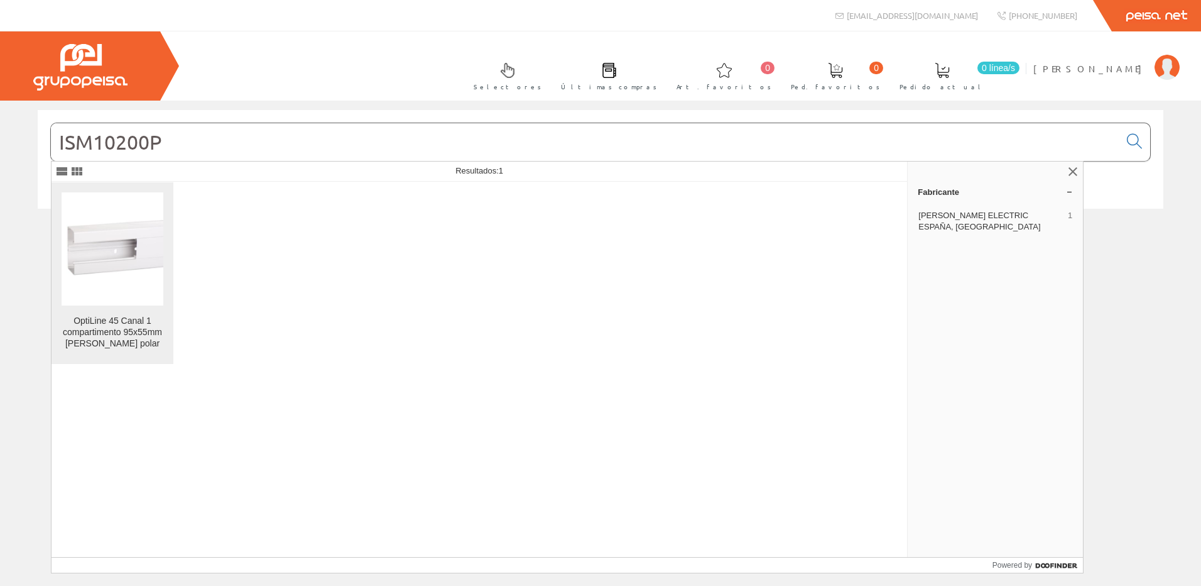
type input "ISM10200P"
click at [91, 281] on img at bounding box center [113, 249] width 102 height 102
